Goal: Task Accomplishment & Management: Manage account settings

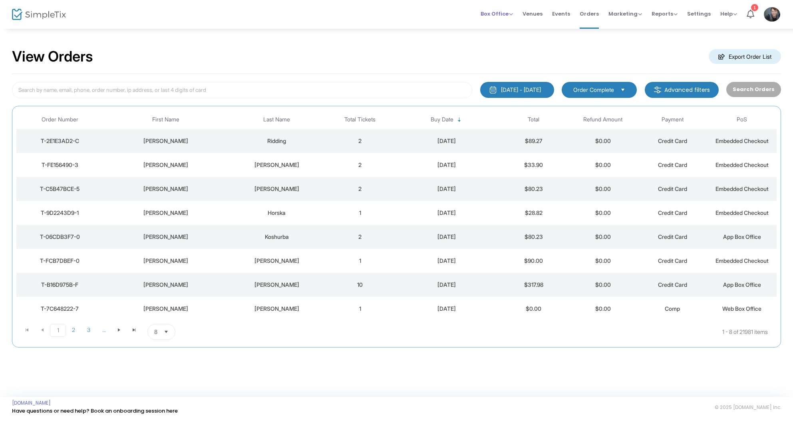
click at [512, 14] on span "Box Office" at bounding box center [497, 14] width 32 height 8
click at [512, 26] on li "Sell Tickets" at bounding box center [509, 27] width 57 height 16
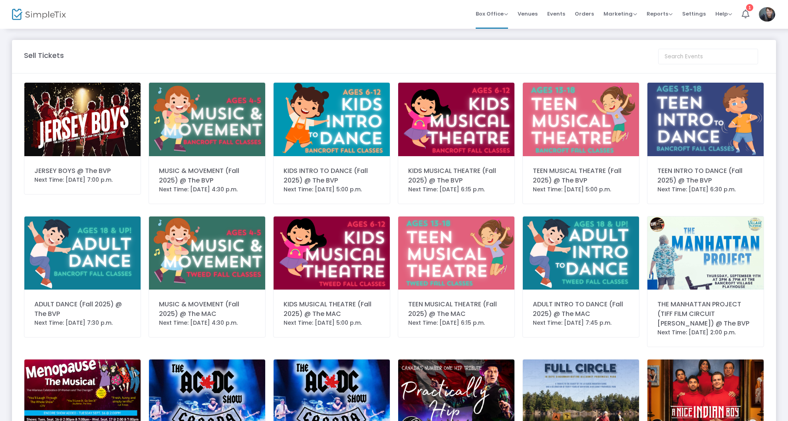
scroll to position [1, 0]
click at [586, 11] on span "Orders" at bounding box center [584, 14] width 19 height 20
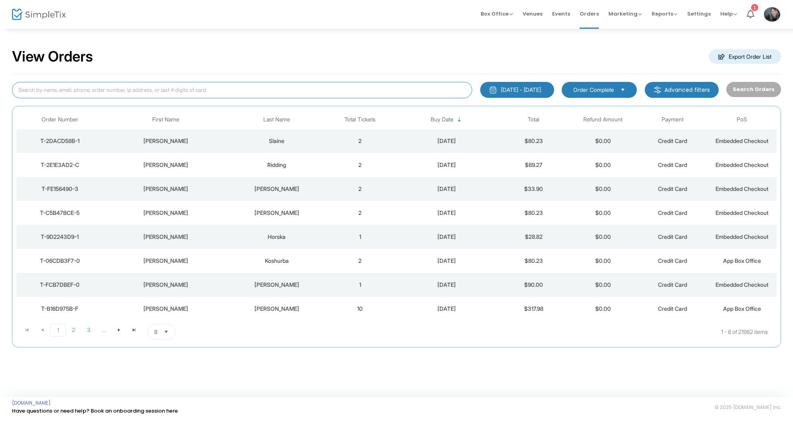
click at [298, 89] on input at bounding box center [242, 90] width 460 height 16
type input "bengal"
click at [750, 89] on button "Search Orders" at bounding box center [753, 89] width 55 height 15
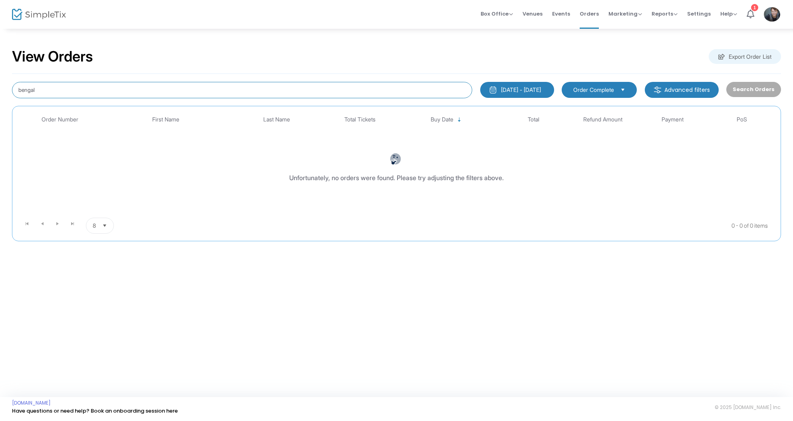
click at [107, 89] on input "bengal" at bounding box center [242, 90] width 460 height 16
type input "bengel"
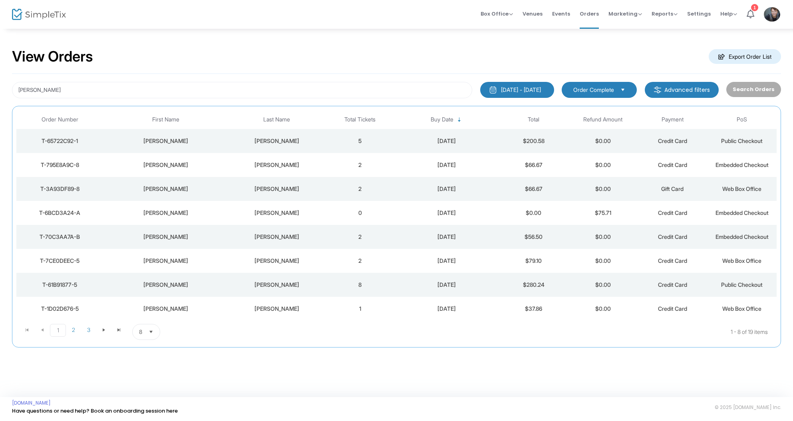
click at [332, 138] on td "5" at bounding box center [360, 141] width 70 height 24
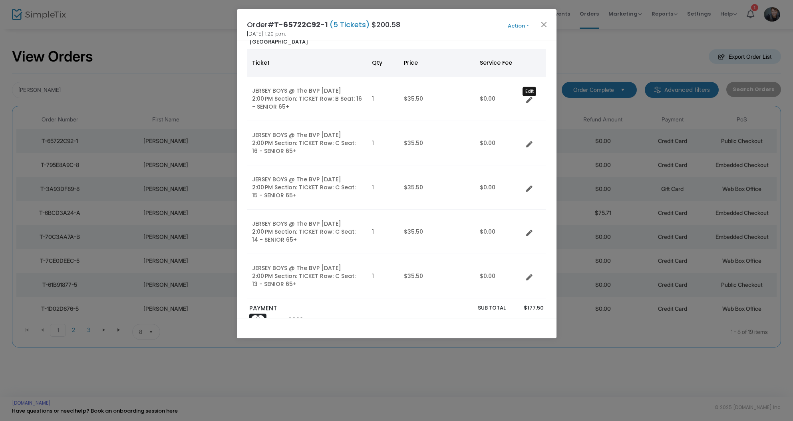
click at [531, 98] on icon "Data table" at bounding box center [529, 100] width 6 height 6
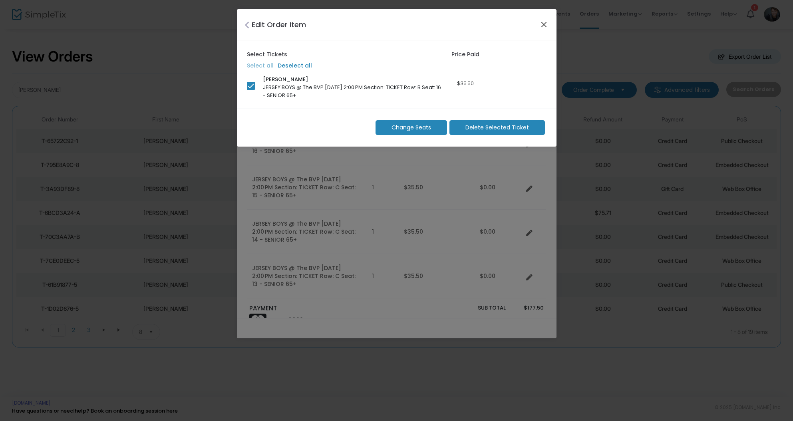
click at [546, 26] on button "Close" at bounding box center [543, 24] width 10 height 10
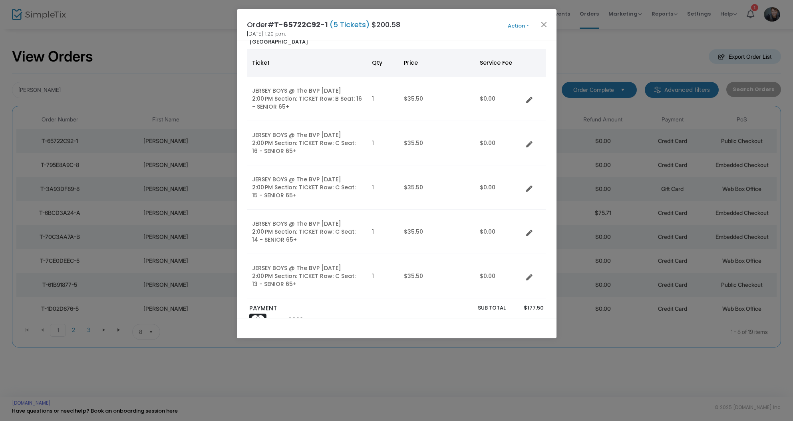
click at [528, 26] on button "Action" at bounding box center [519, 26] width 48 height 9
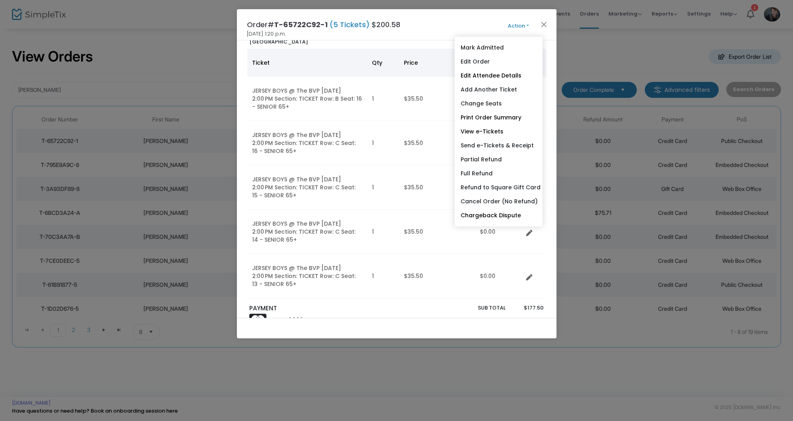
click at [495, 154] on link "Partial Refund" at bounding box center [499, 160] width 88 height 14
radio input "true"
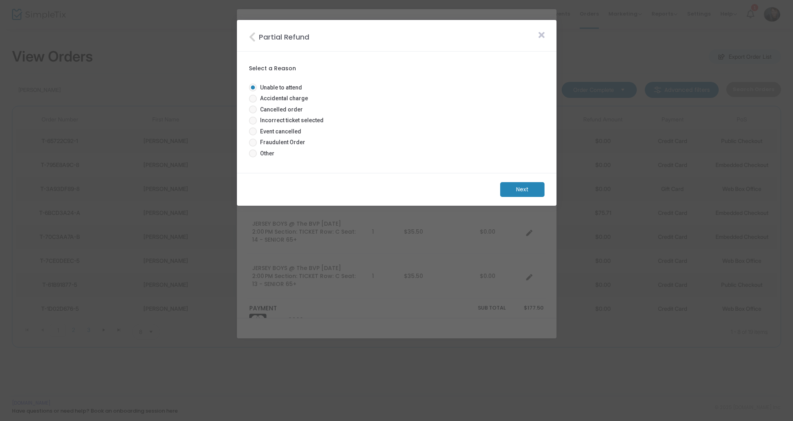
scroll to position [0, 0]
click at [255, 97] on span at bounding box center [253, 99] width 8 height 8
click at [253, 103] on input "Accidental charge" at bounding box center [252, 103] width 0 height 0
radio input "true"
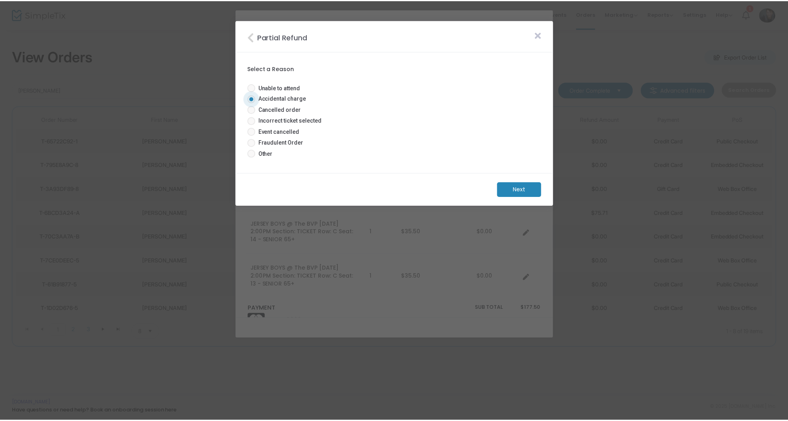
scroll to position [0, 0]
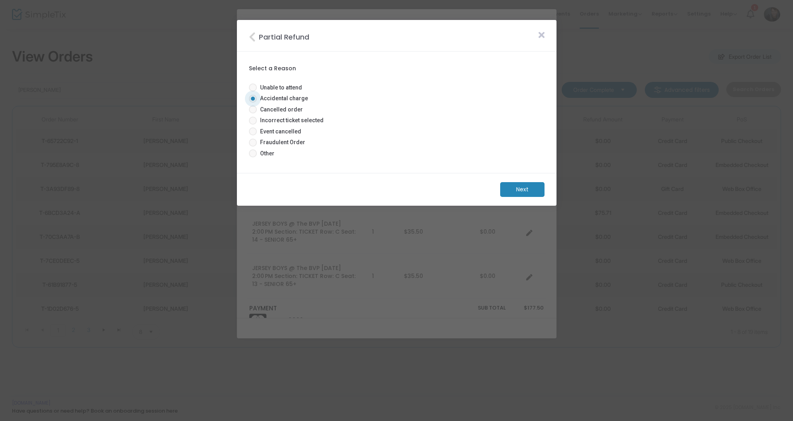
click at [529, 187] on m-button "Next" at bounding box center [522, 189] width 44 height 15
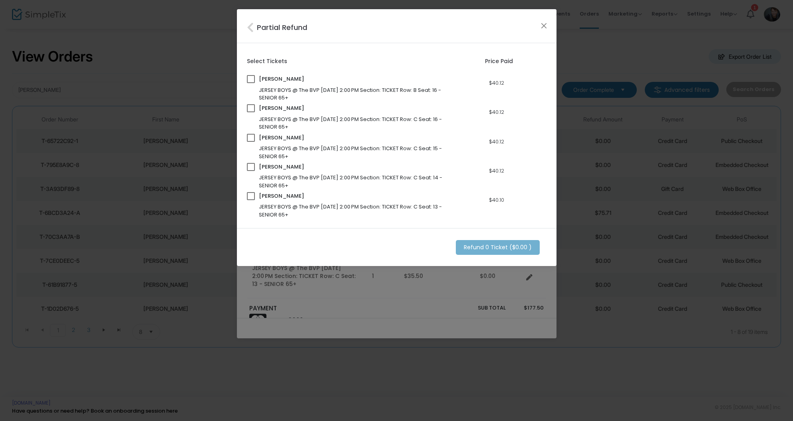
click at [251, 79] on span at bounding box center [251, 79] width 8 height 8
click at [251, 83] on input "checkbox" at bounding box center [250, 83] width 0 height 0
checkbox input "true"
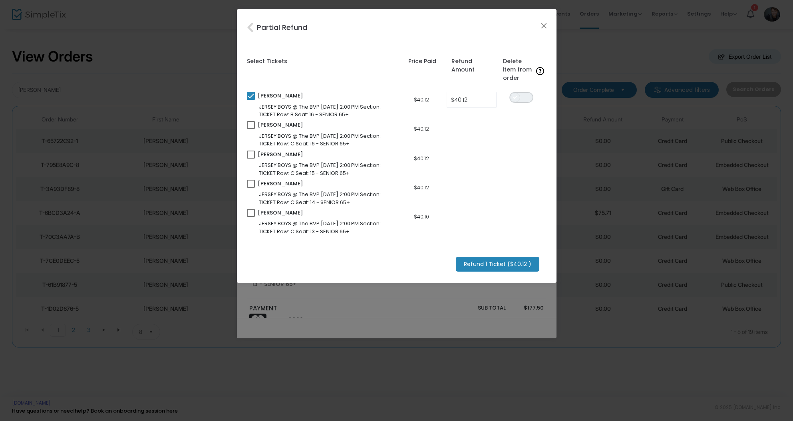
click at [520, 95] on span "ON OFF" at bounding box center [521, 97] width 24 height 11
click at [479, 98] on input "40.12" at bounding box center [471, 99] width 49 height 15
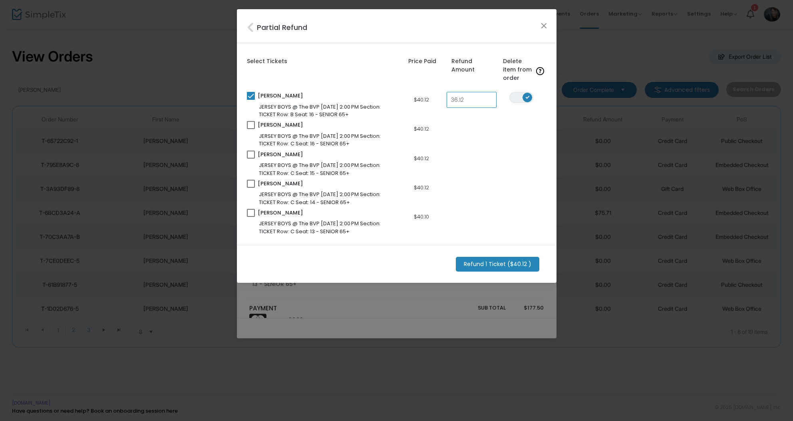
type input "$36.12"
click at [499, 260] on m-button "Refund 1 Ticket ($40.12 )" at bounding box center [497, 264] width 83 height 15
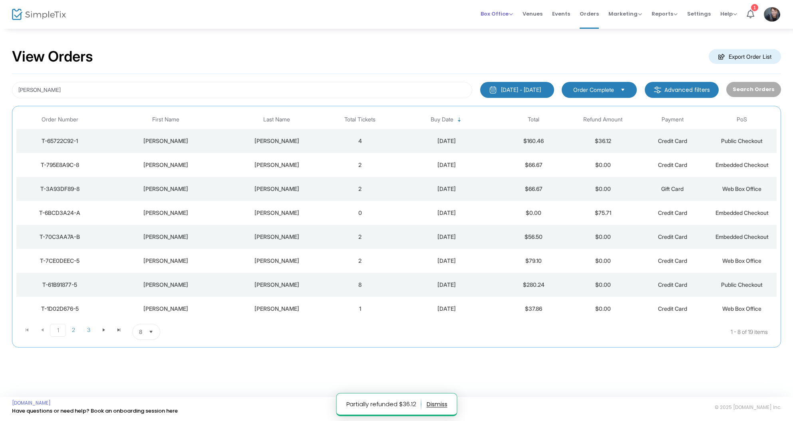
click at [513, 14] on span "Box Office" at bounding box center [497, 14] width 32 height 8
click at [510, 22] on li "Sell Tickets" at bounding box center [509, 27] width 57 height 16
